Goal: Information Seeking & Learning: Learn about a topic

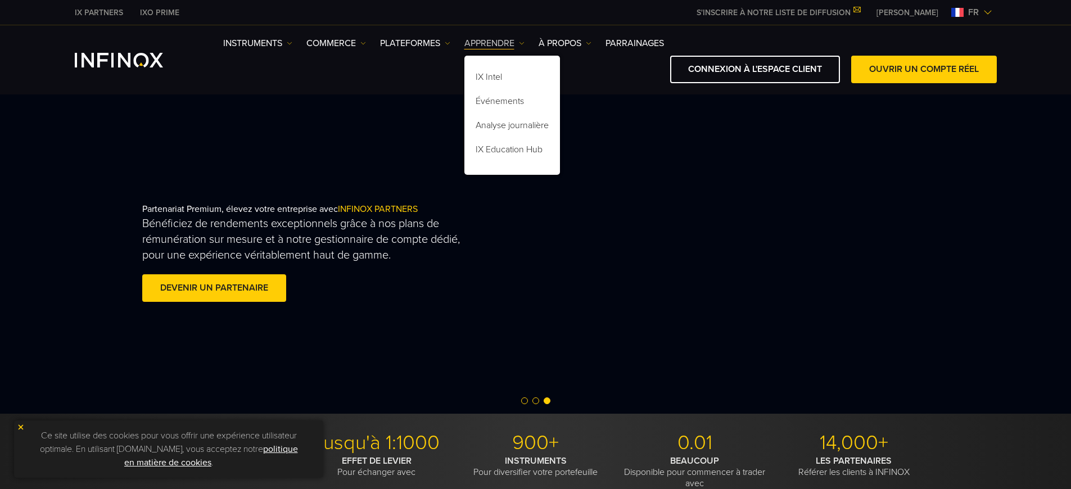
click at [495, 43] on link "APPRENDRE" at bounding box center [494, 43] width 60 height 13
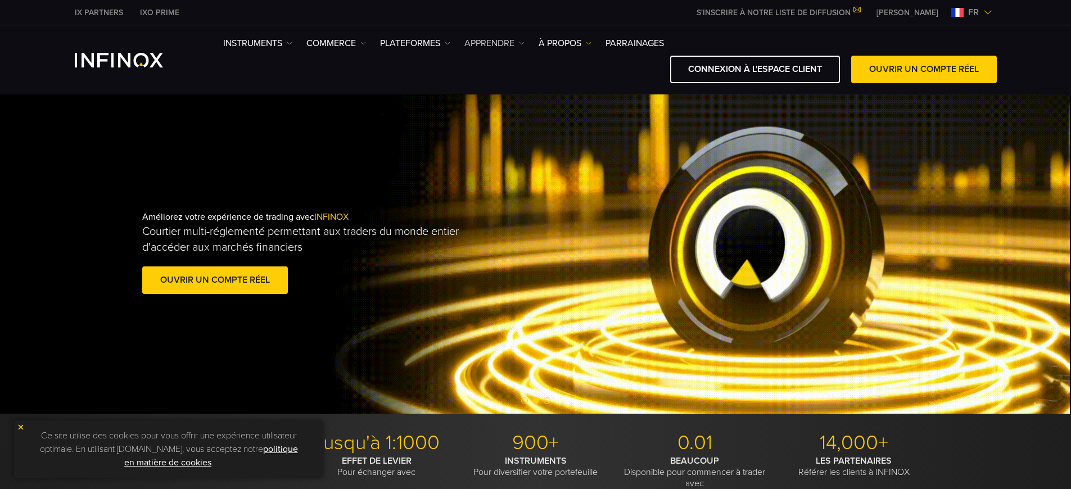
click at [495, 43] on link "APPRENDRE" at bounding box center [494, 43] width 60 height 13
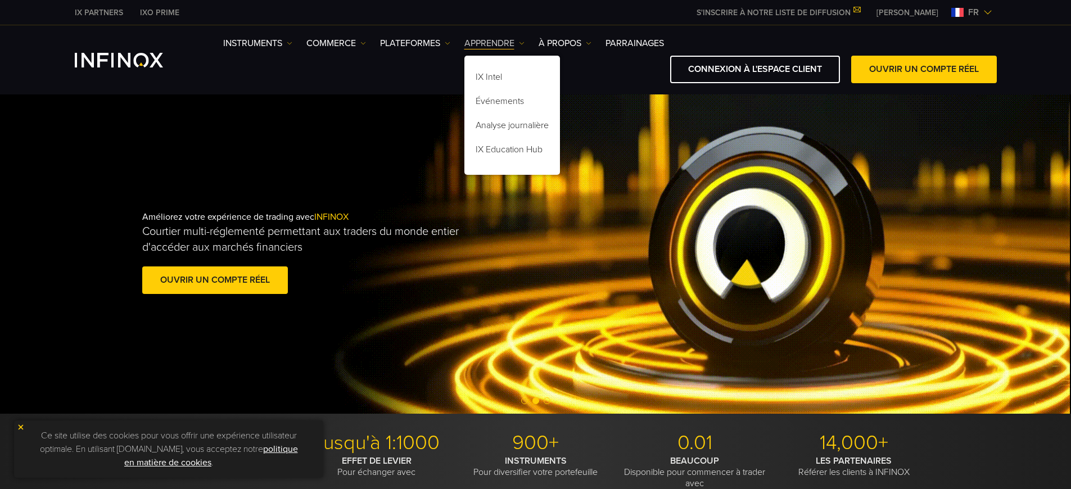
click at [495, 43] on link "APPRENDRE" at bounding box center [494, 43] width 60 height 13
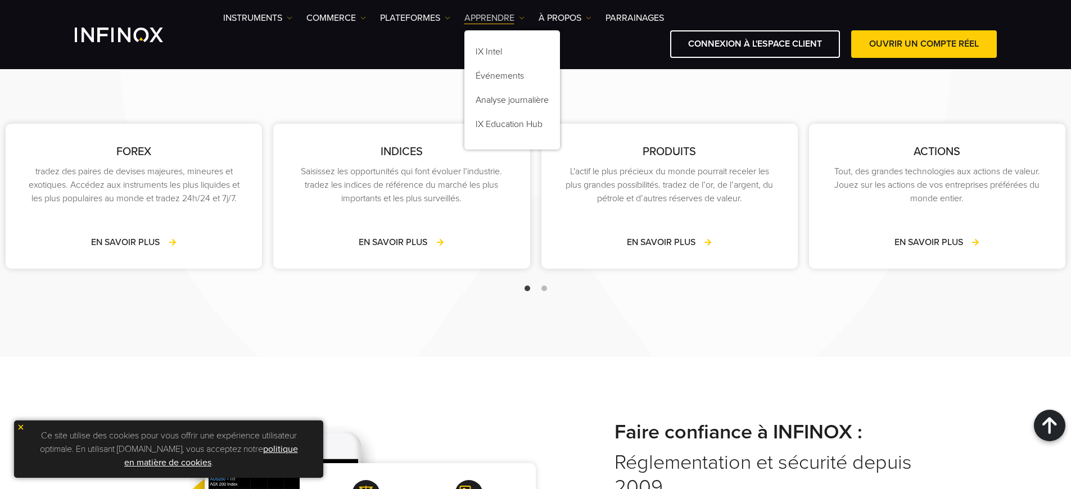
click at [495, 18] on link "APPRENDRE" at bounding box center [494, 17] width 60 height 13
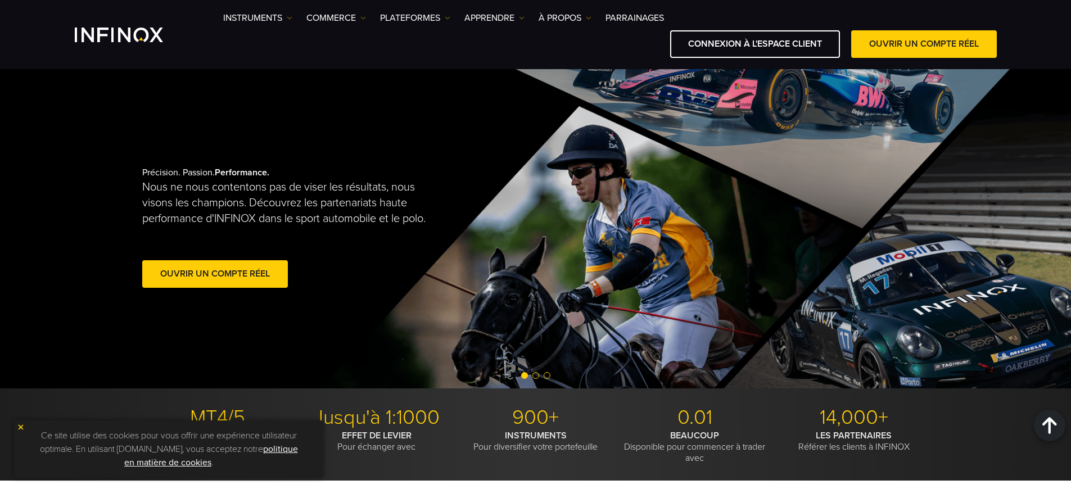
scroll to position [2808, 0]
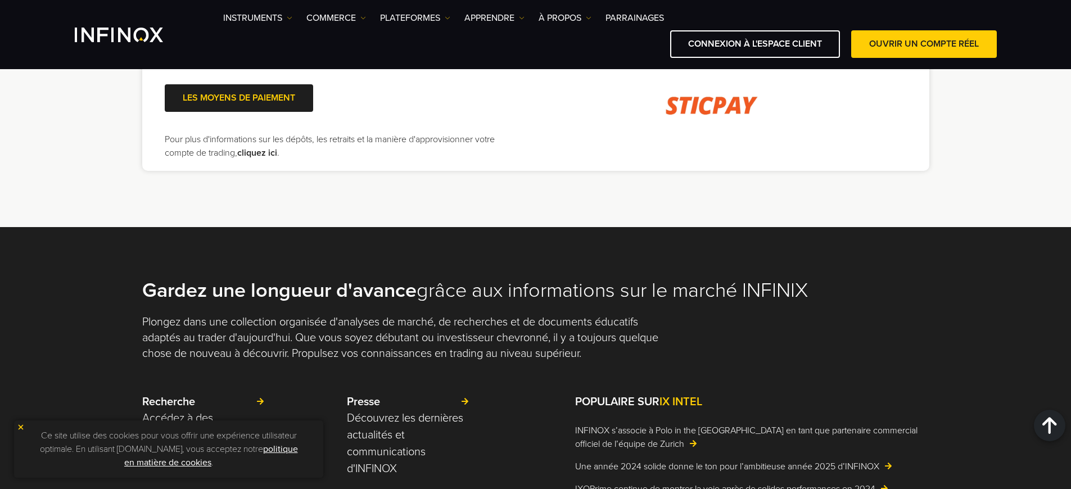
scroll to position [2858, 0]
